Goal: Information Seeking & Learning: Learn about a topic

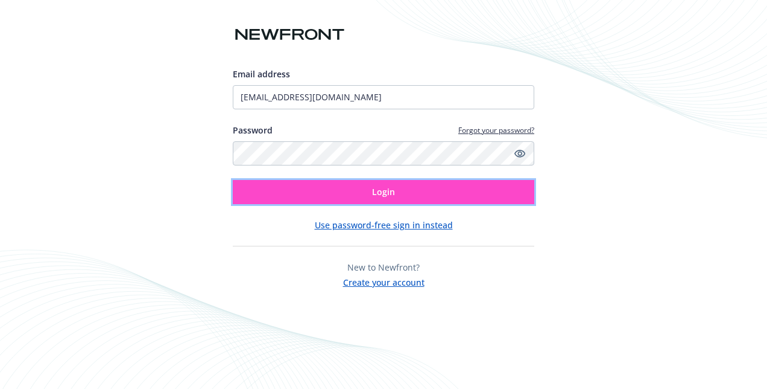
click at [363, 184] on button "Login" at bounding box center [384, 192] width 302 height 24
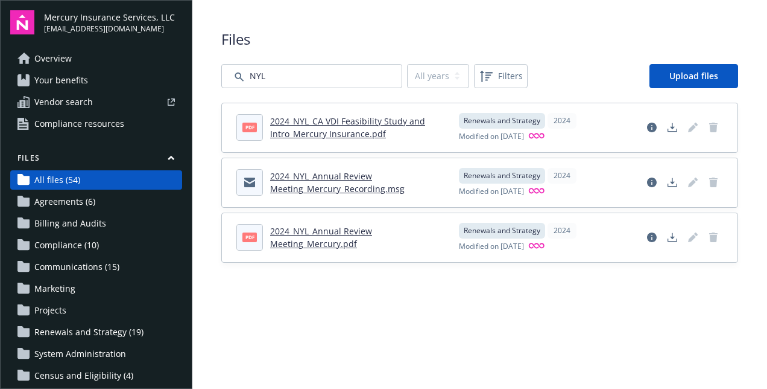
click at [94, 195] on link "Agreements (6)" at bounding box center [96, 201] width 172 height 19
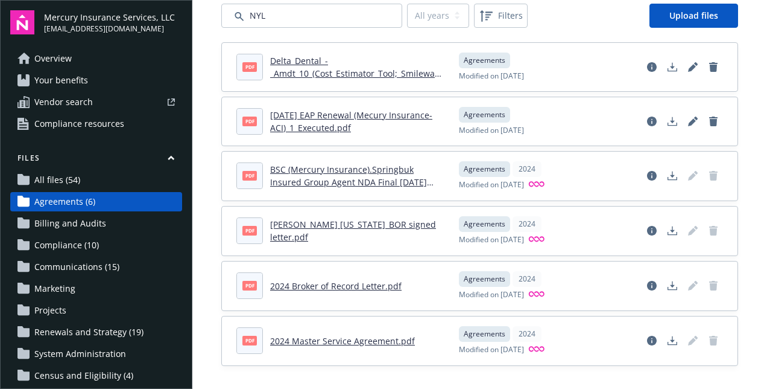
scroll to position [63, 0]
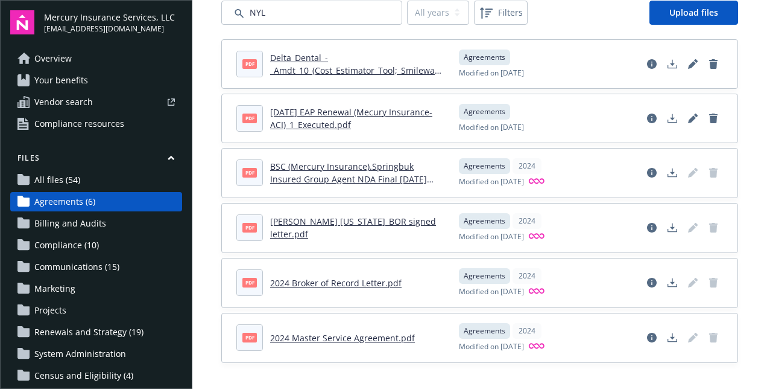
click at [98, 329] on span "Renewals and Strategy (19)" at bounding box center [88, 331] width 109 height 19
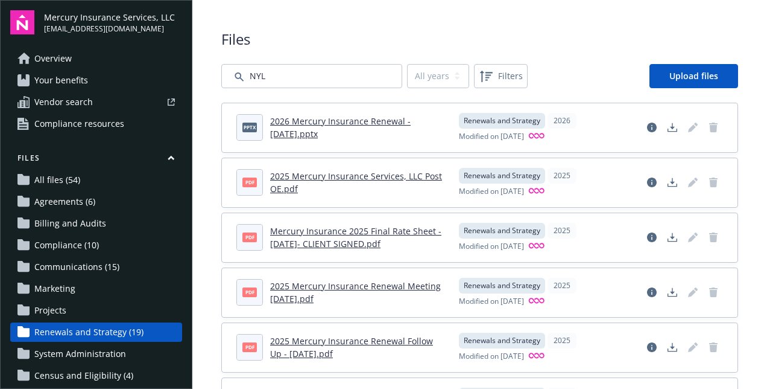
click at [92, 181] on link "All files (54)" at bounding box center [96, 179] width 172 height 19
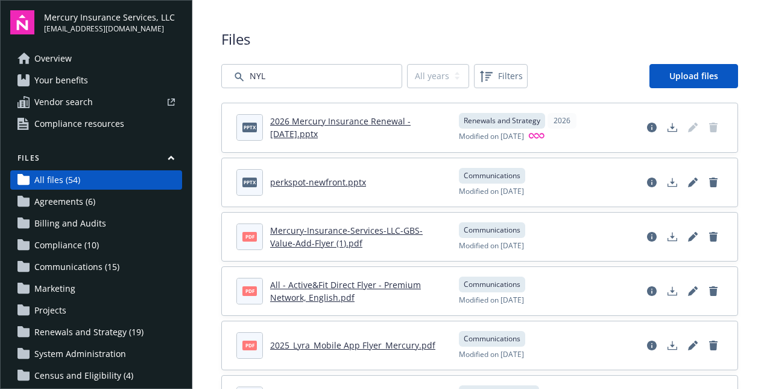
click at [72, 51] on link "Overview" at bounding box center [96, 58] width 172 height 19
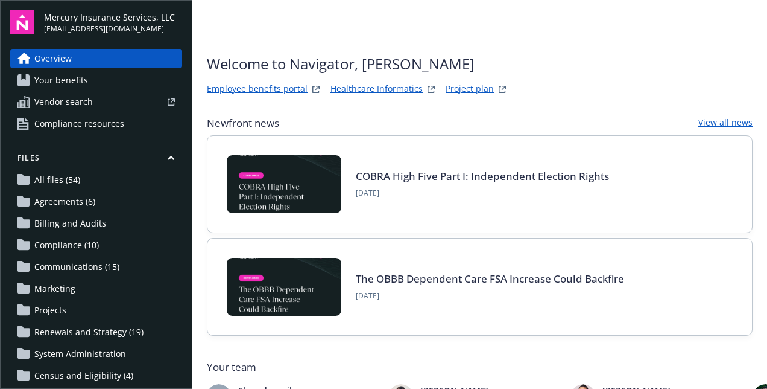
click at [107, 78] on link "Your benefits" at bounding box center [96, 80] width 172 height 19
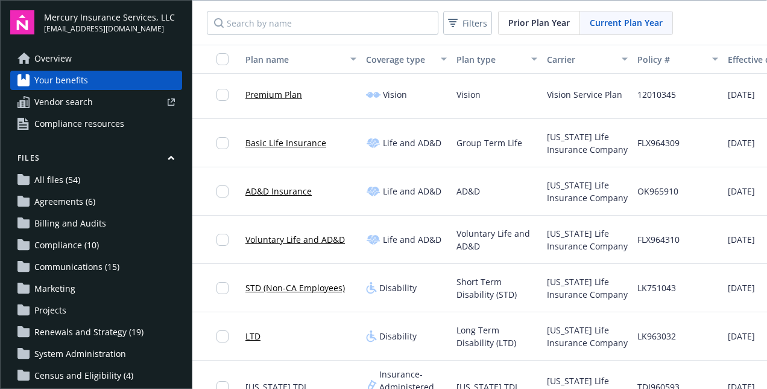
scroll to position [535, 0]
click at [276, 189] on link "AD&D Insurance" at bounding box center [279, 190] width 66 height 13
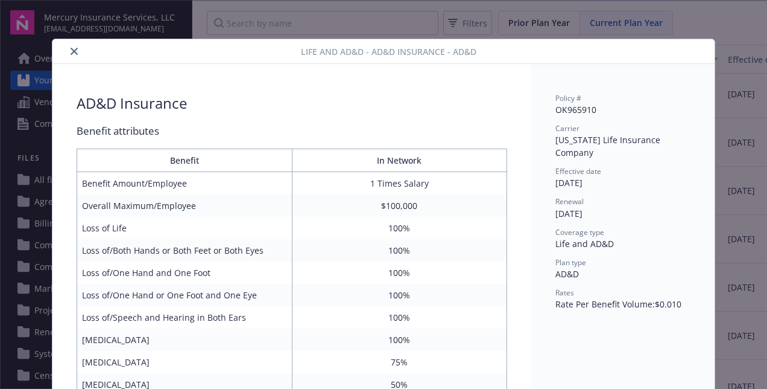
click at [71, 51] on icon "close" at bounding box center [74, 51] width 7 height 7
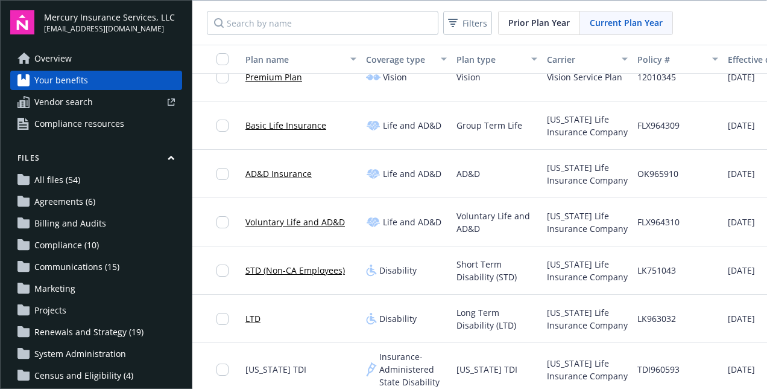
scroll to position [550, 0]
click at [298, 220] on link "Voluntary Life and AD&D" at bounding box center [296, 223] width 100 height 13
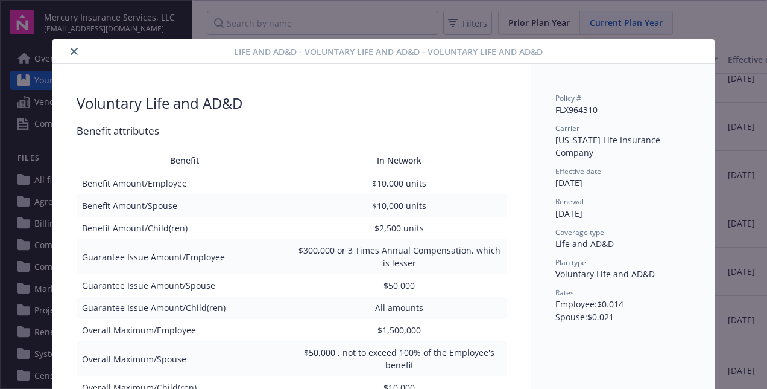
click at [71, 48] on icon "close" at bounding box center [74, 51] width 7 height 7
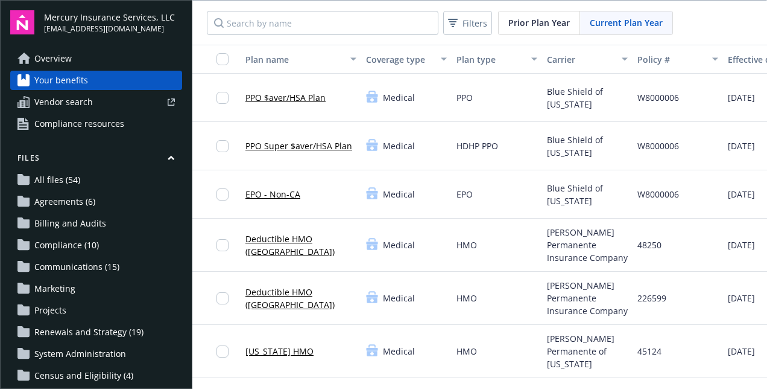
click at [77, 266] on span "Communications (15)" at bounding box center [76, 266] width 85 height 19
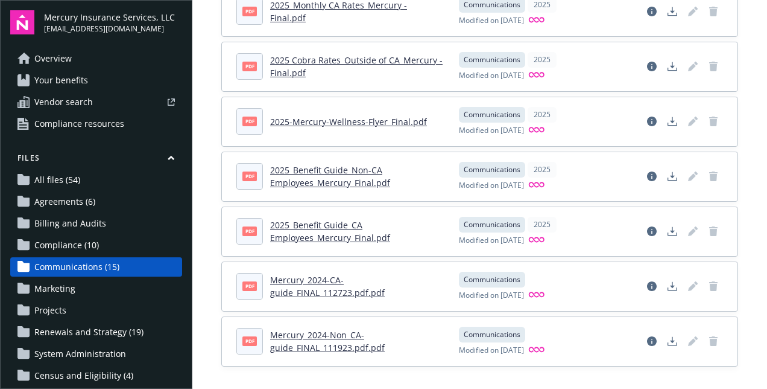
scroll to position [84, 0]
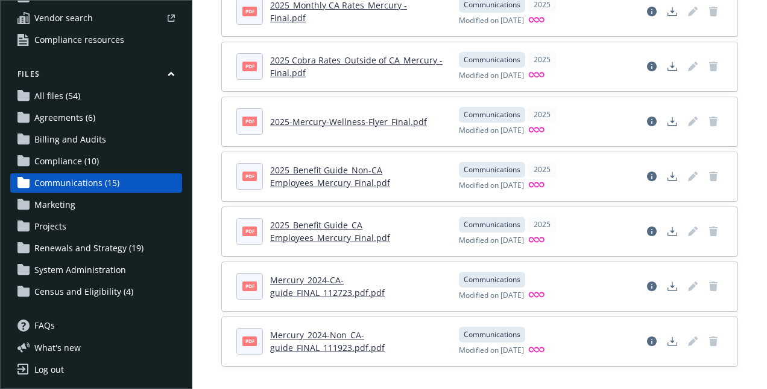
click at [84, 267] on span "System Administration" at bounding box center [80, 269] width 92 height 19
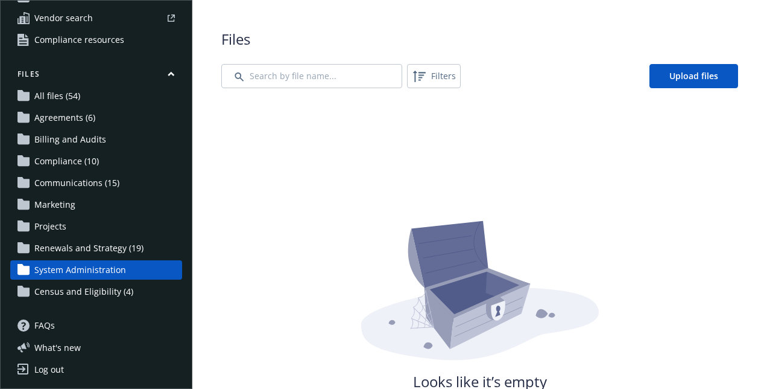
click at [92, 287] on span "Census and Eligibility (4)" at bounding box center [83, 291] width 99 height 19
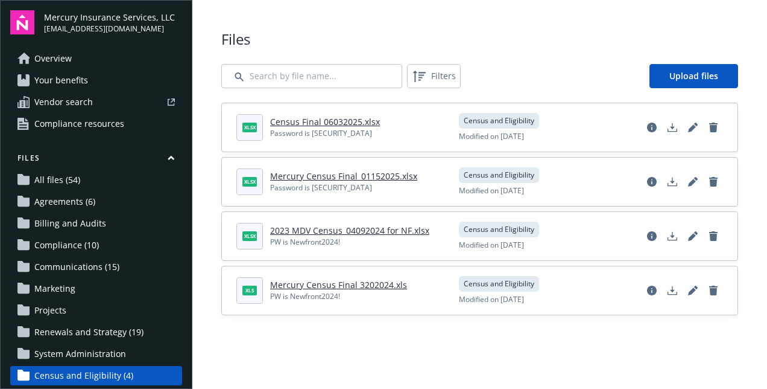
click at [97, 121] on span "Compliance resources" at bounding box center [79, 123] width 90 height 19
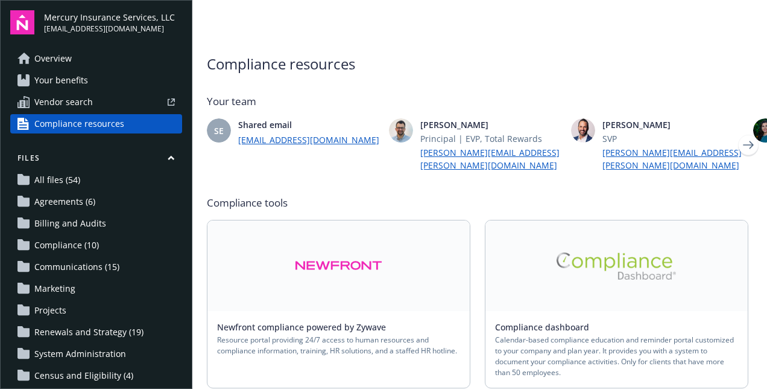
click at [74, 74] on span "Your benefits" at bounding box center [61, 80] width 54 height 19
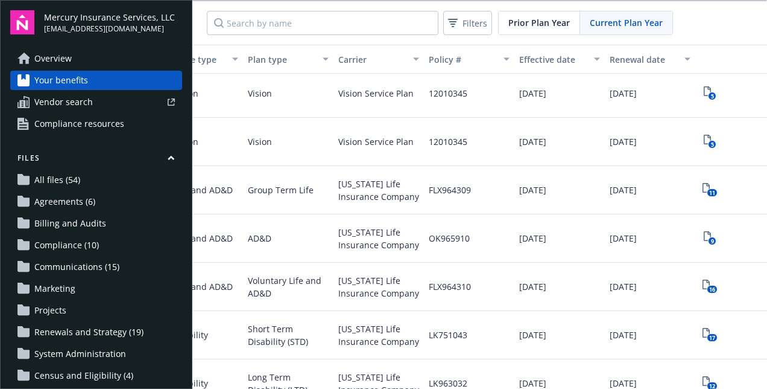
scroll to position [487, 246]
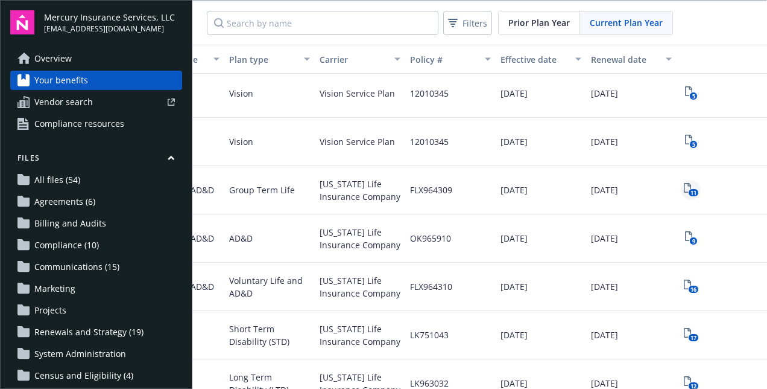
click at [691, 189] on text "11" at bounding box center [694, 193] width 6 height 8
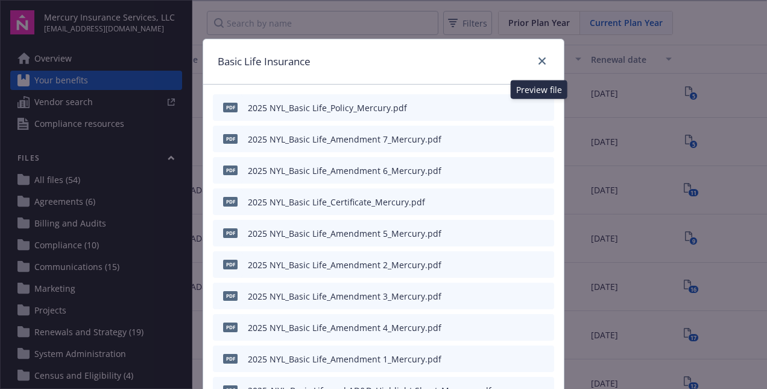
click at [538, 105] on icon "preview file" at bounding box center [543, 107] width 11 height 8
click at [538, 200] on icon "preview file" at bounding box center [543, 201] width 11 height 8
